Goal: Information Seeking & Learning: Check status

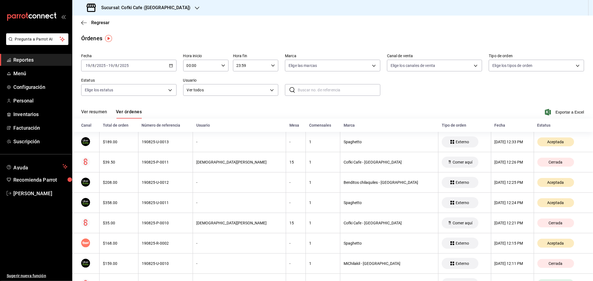
click at [100, 113] on button "Ver resumen" at bounding box center [94, 113] width 26 height 9
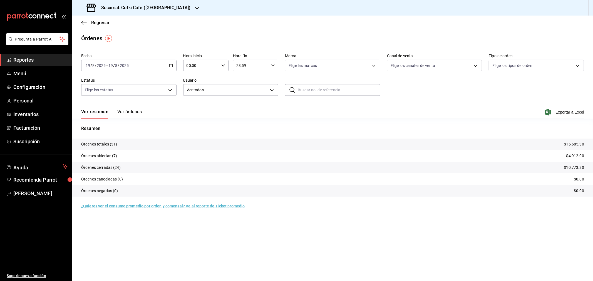
click at [129, 112] on button "Ver órdenes" at bounding box center [129, 113] width 24 height 9
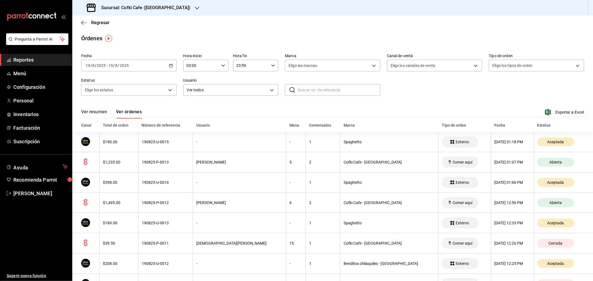
click at [98, 112] on button "Ver resumen" at bounding box center [94, 113] width 26 height 9
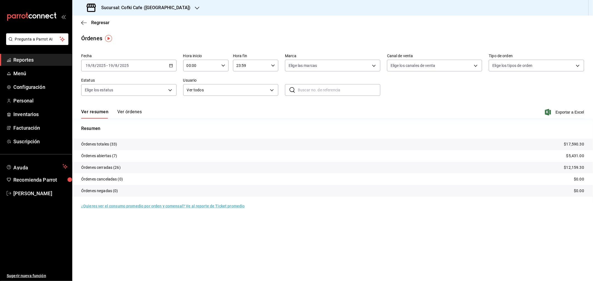
click at [149, 6] on h3 "Sucursal: Cofki Cafe ([GEOGRAPHIC_DATA])" at bounding box center [144, 7] width 94 height 7
click at [126, 22] on span "Cofki Kid-Friendly Café (MTY)" at bounding box center [102, 24] width 51 height 6
click at [151, 9] on h3 "Sucursal: Cofki Kid-Friendly Café (MTY)" at bounding box center [139, 7] width 85 height 7
click at [134, 31] on div "Cofki Cafe ([GEOGRAPHIC_DATA])" at bounding box center [113, 36] width 83 height 13
click at [135, 112] on button "Ver órdenes" at bounding box center [129, 113] width 24 height 9
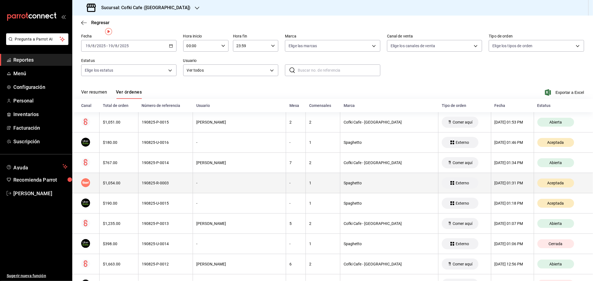
scroll to position [31, 0]
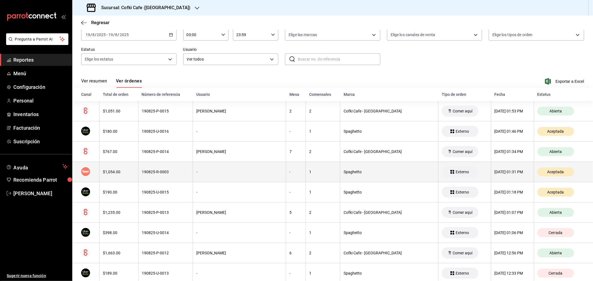
click at [108, 168] on th "$1,054.00" at bounding box center [119, 172] width 39 height 20
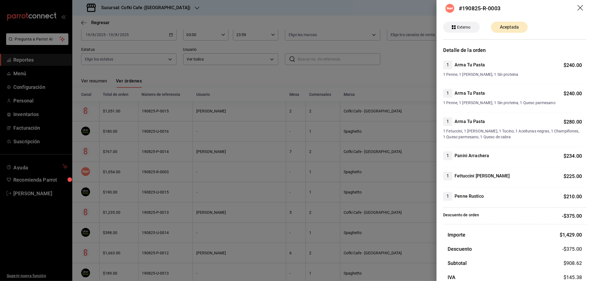
scroll to position [0, 0]
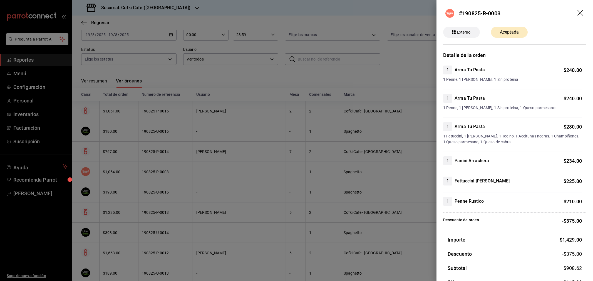
click at [578, 11] on icon "drag" at bounding box center [581, 13] width 7 height 7
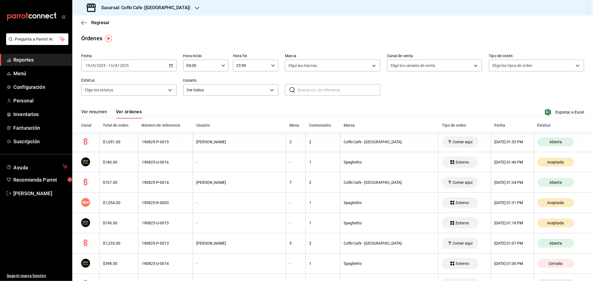
click at [94, 19] on div "Regresar" at bounding box center [332, 23] width 521 height 14
click at [96, 24] on span "Regresar" at bounding box center [100, 22] width 18 height 5
